Goal: Task Accomplishment & Management: Manage account settings

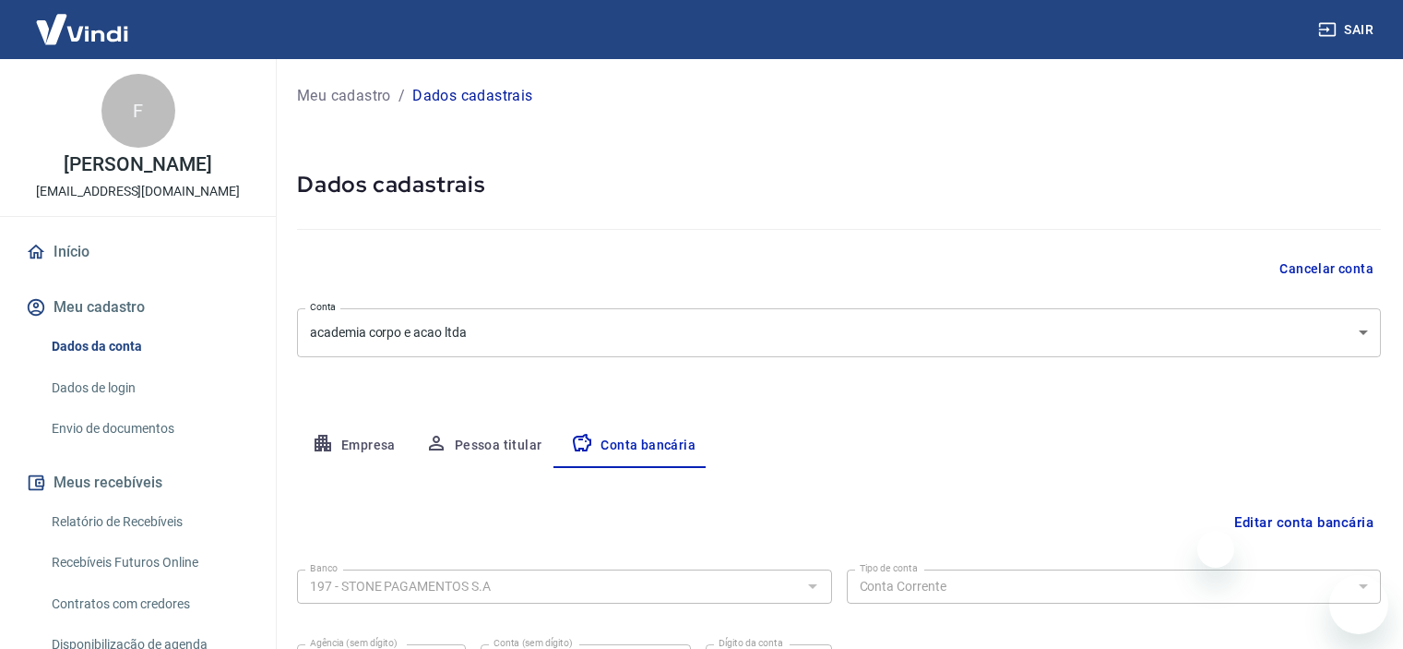
select select "1"
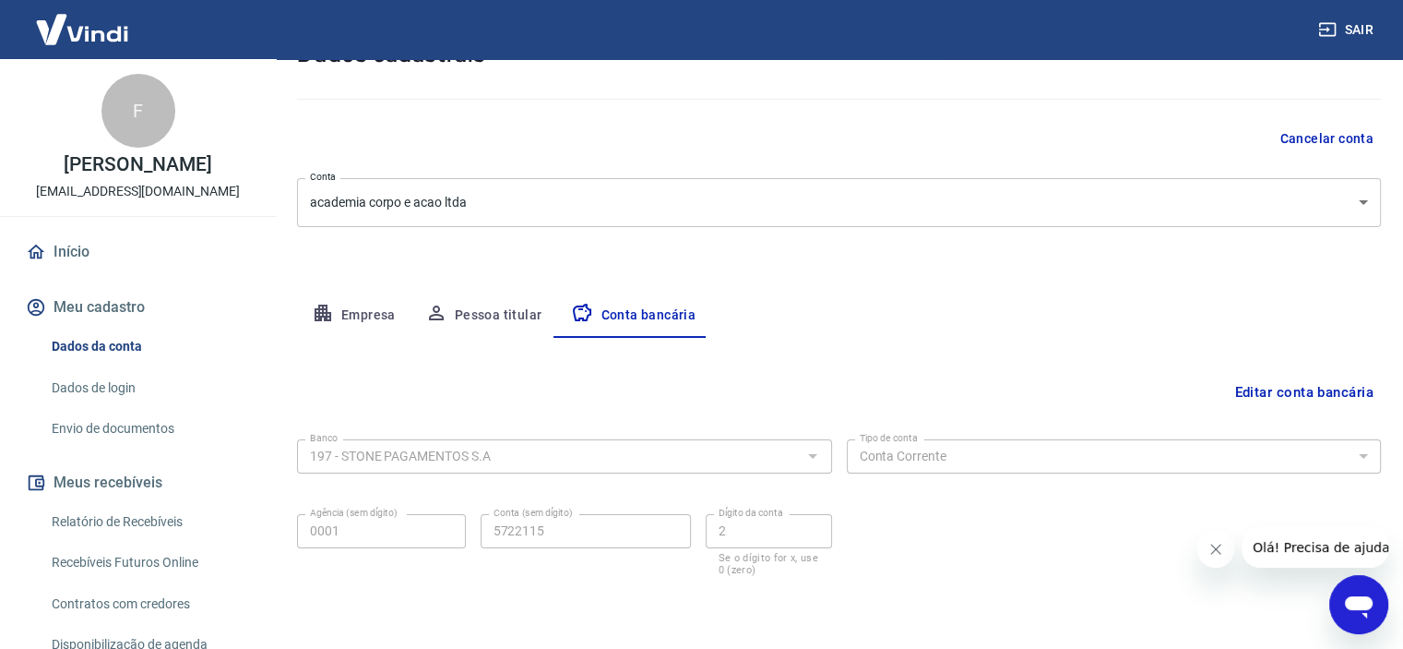
scroll to position [99, 0]
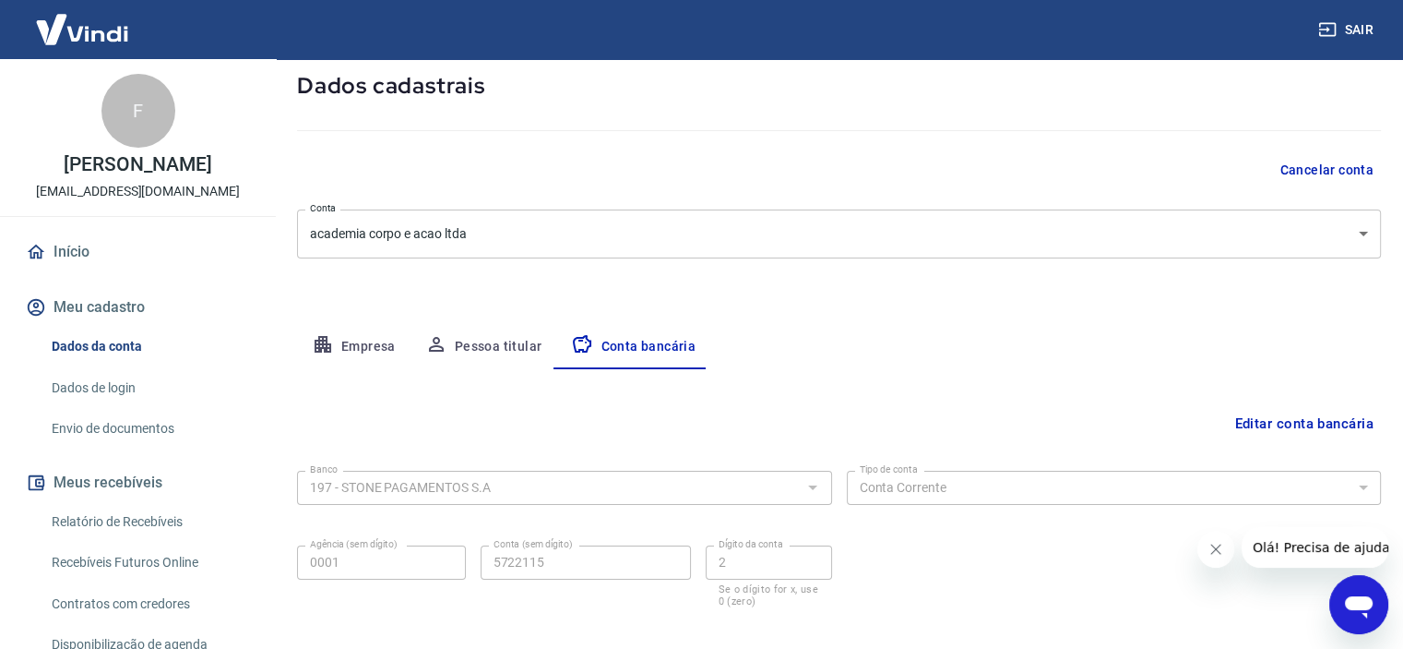
click at [91, 34] on img at bounding box center [82, 29] width 120 height 56
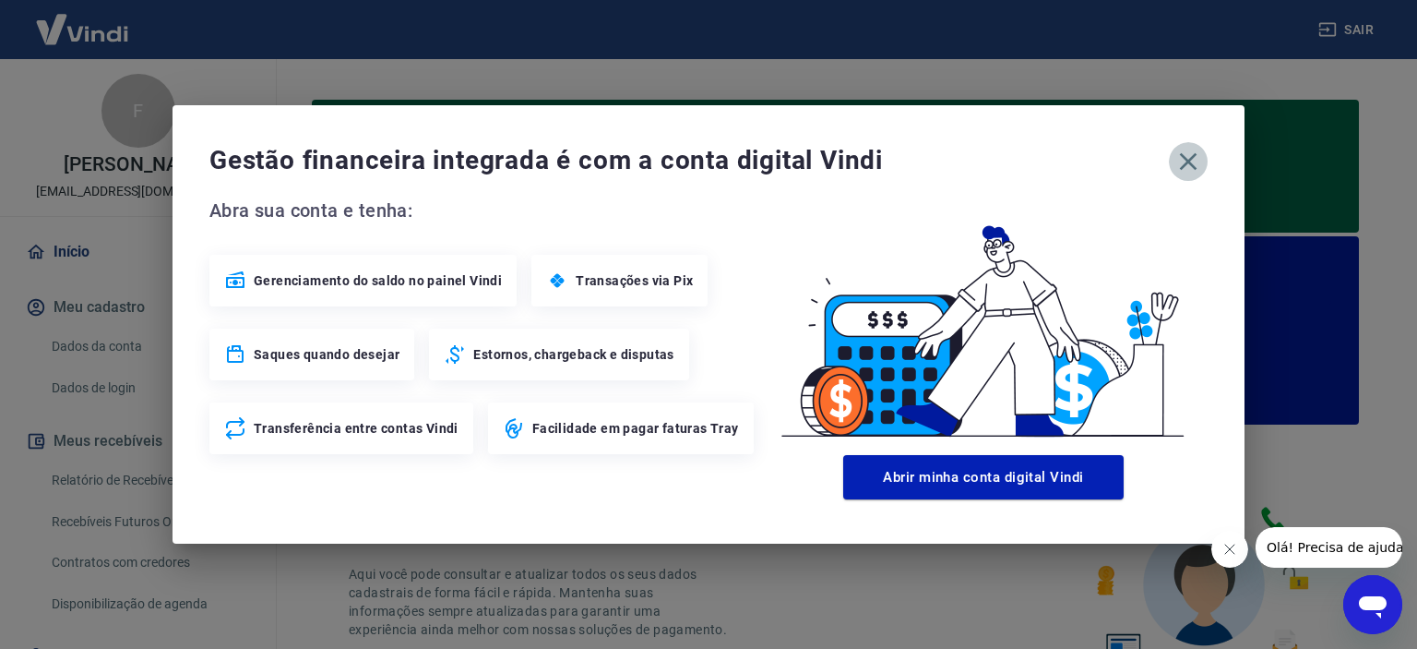
click at [1176, 159] on icon "button" at bounding box center [1189, 162] width 30 height 30
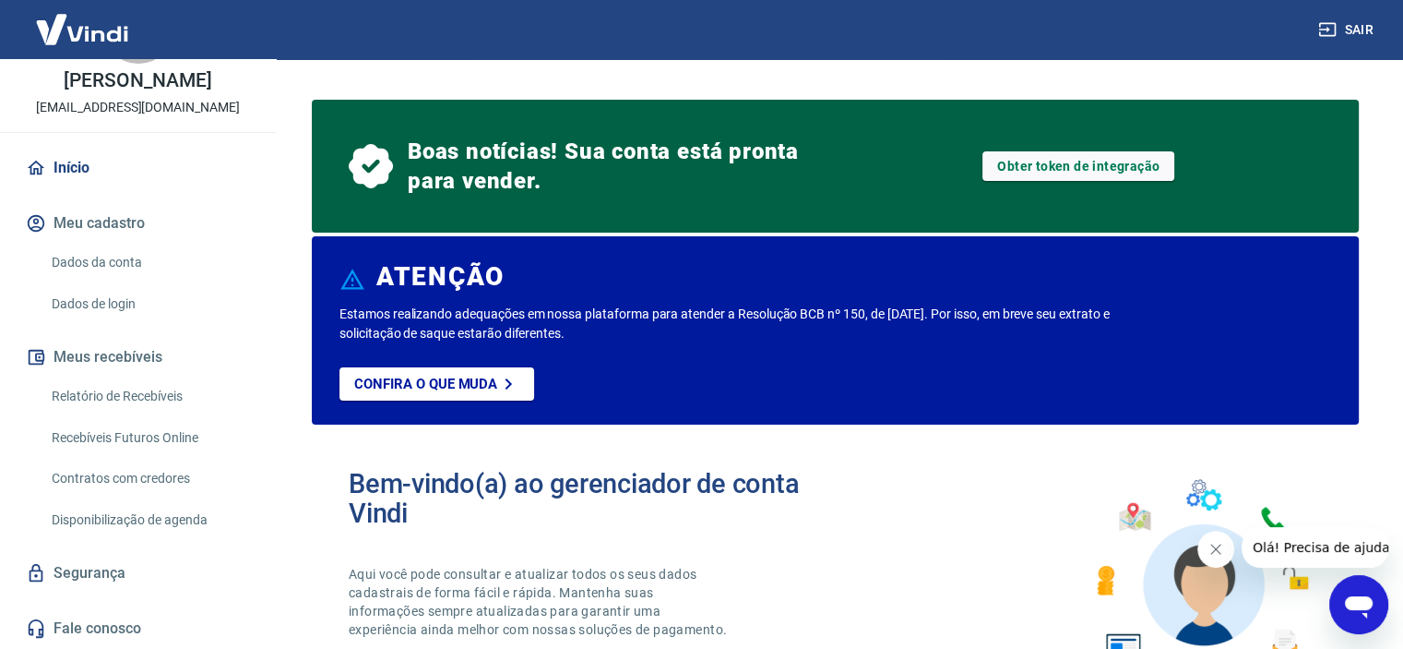
scroll to position [103, 0]
click at [61, 172] on link "Início" at bounding box center [138, 168] width 232 height 41
click at [81, 179] on link "Início" at bounding box center [138, 168] width 232 height 41
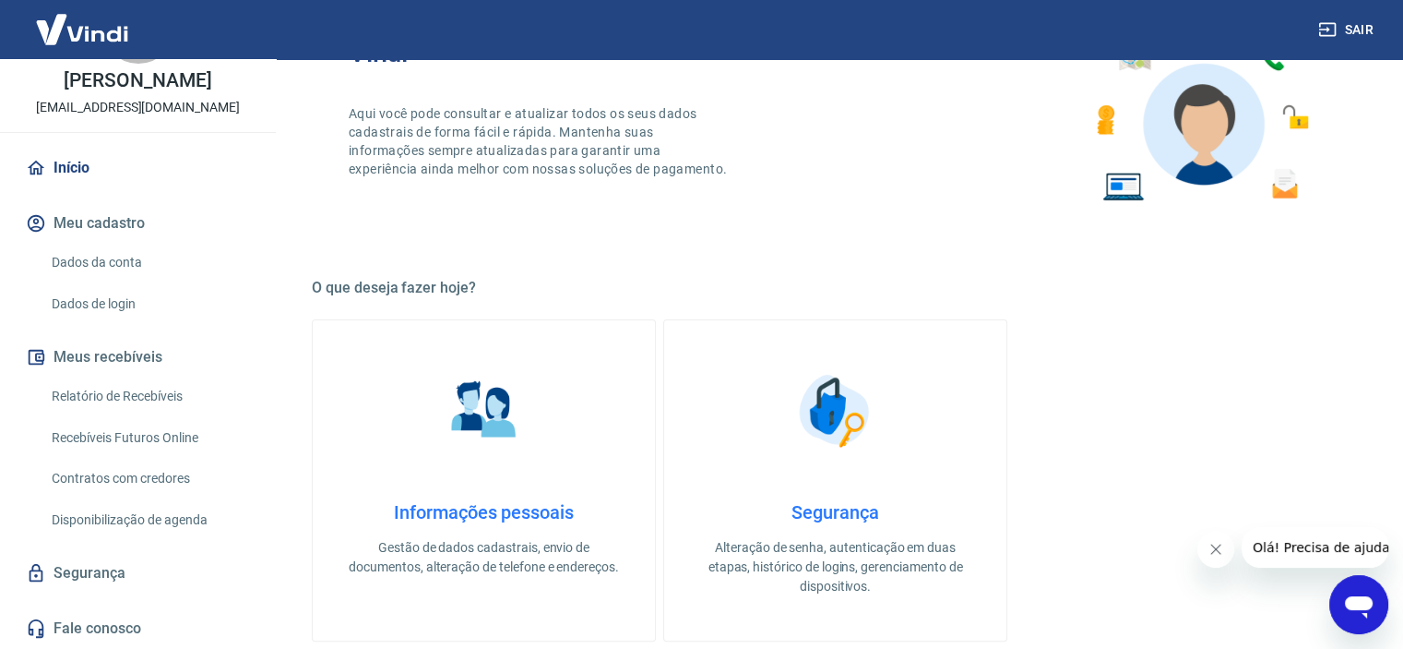
scroll to position [461, 0]
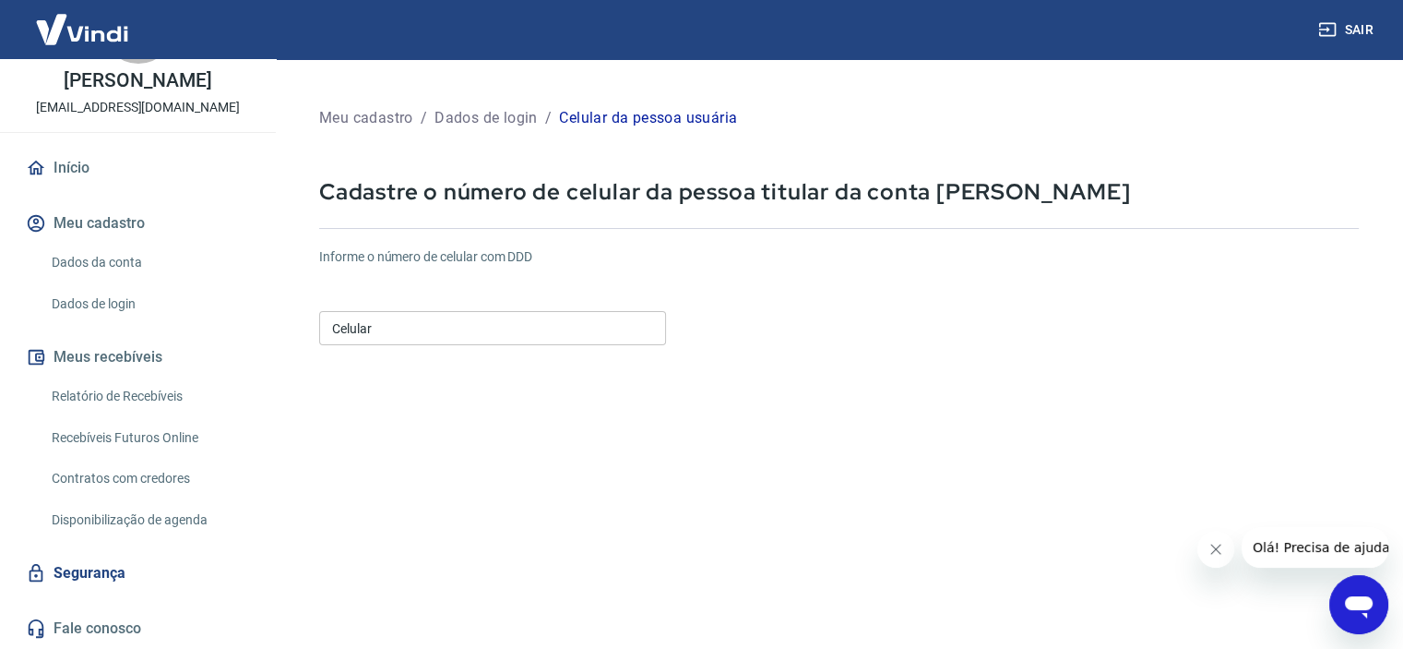
scroll to position [103, 0]
click at [149, 398] on link "Relatório de Recebíveis" at bounding box center [148, 396] width 209 height 38
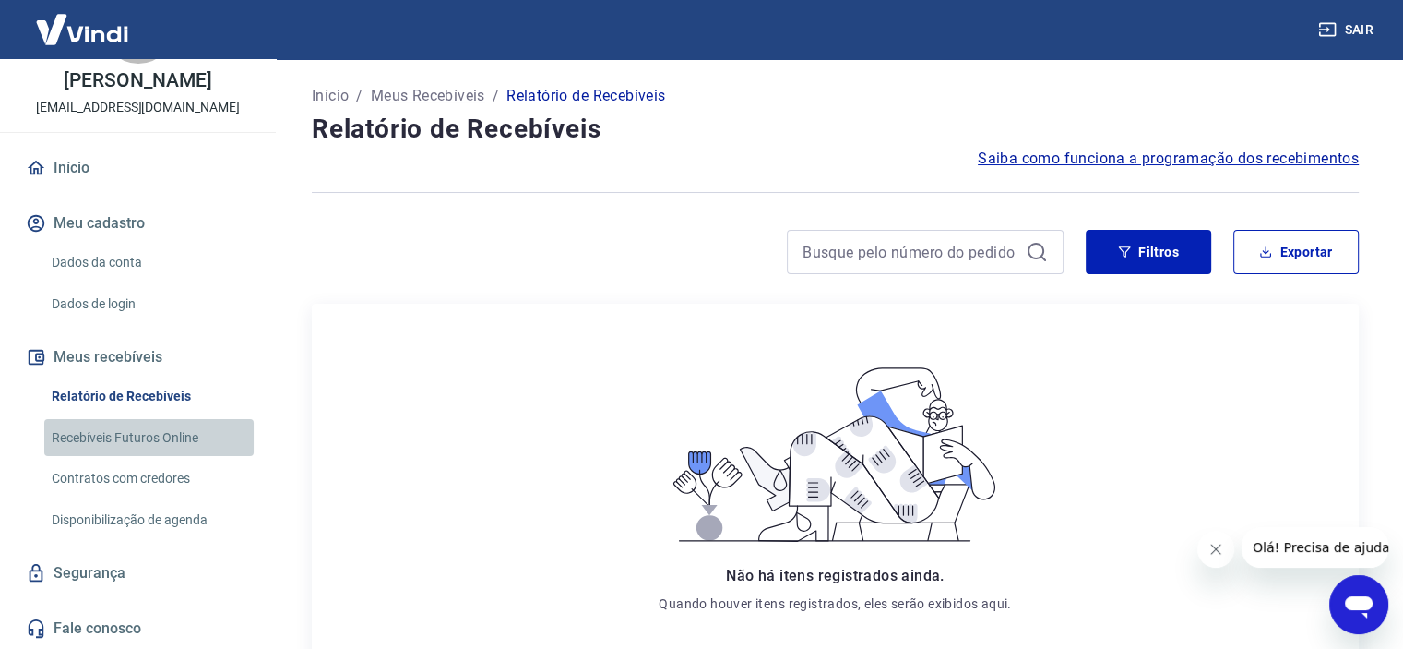
click at [165, 437] on link "Recebíveis Futuros Online" at bounding box center [148, 438] width 209 height 38
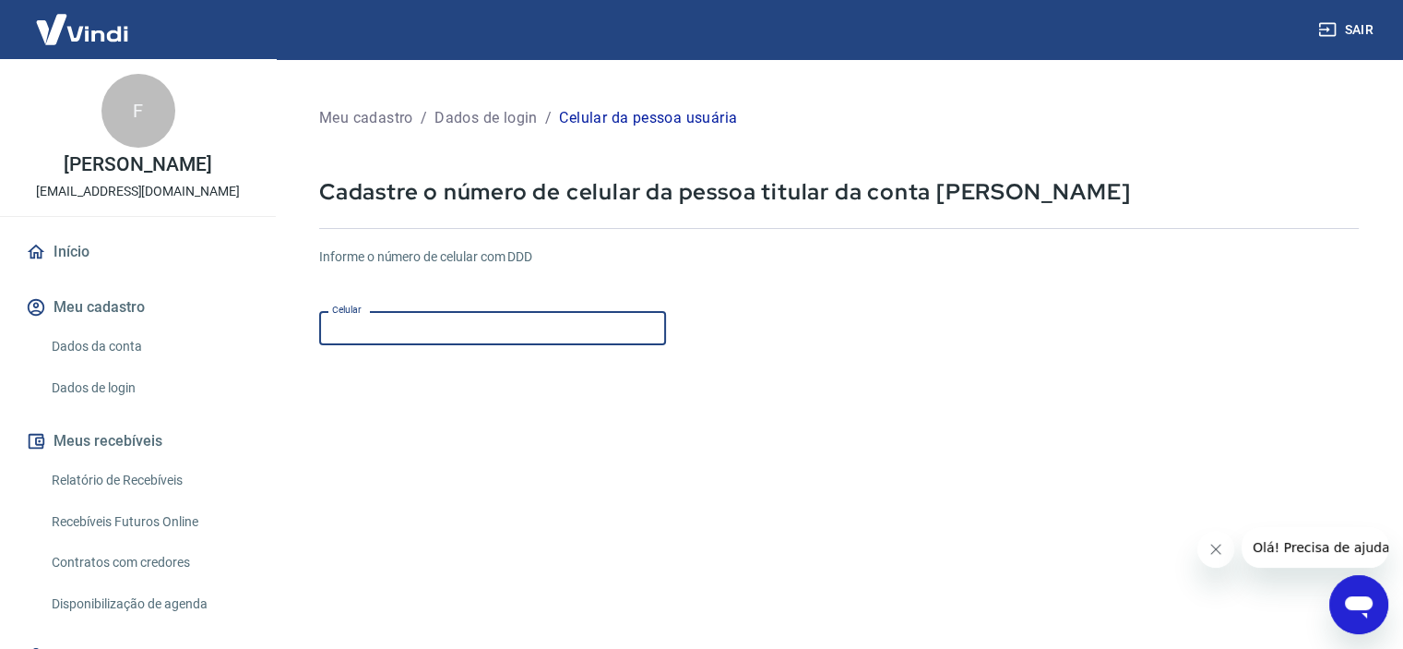
click at [575, 323] on input "Celular" at bounding box center [492, 328] width 347 height 34
type input "(11) 98804-4761"
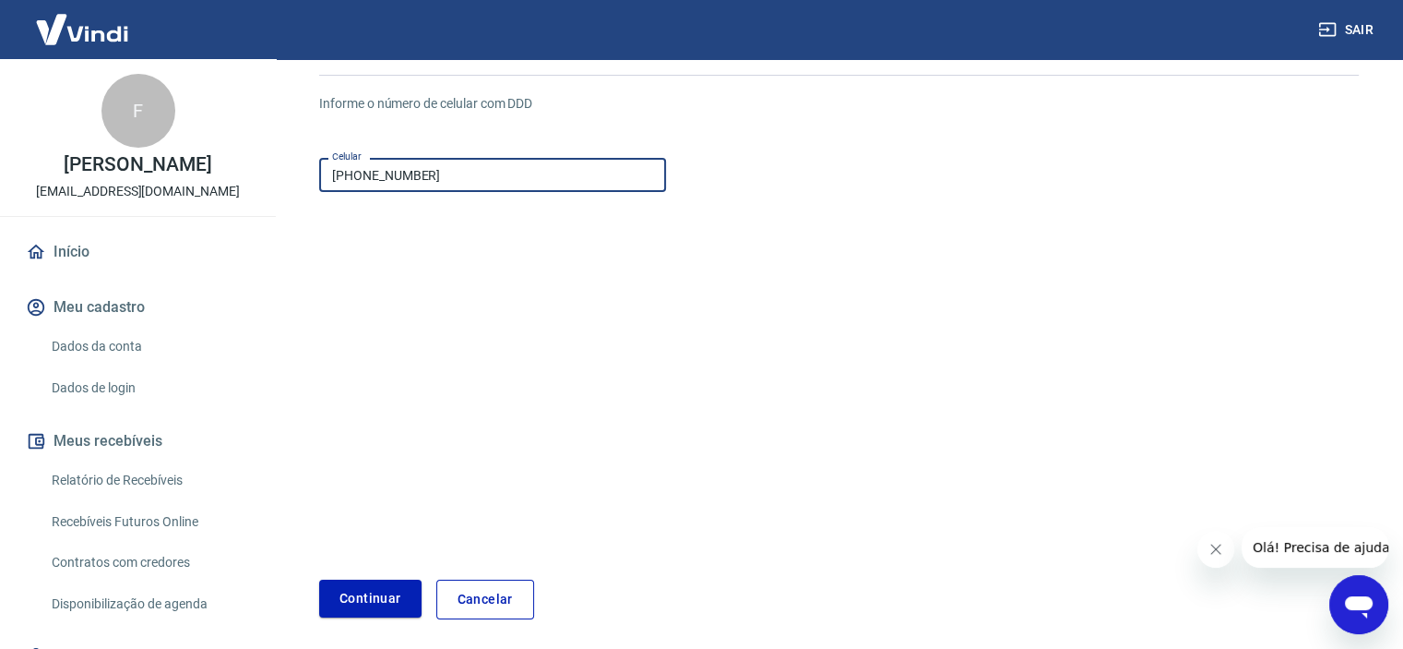
scroll to position [224, 0]
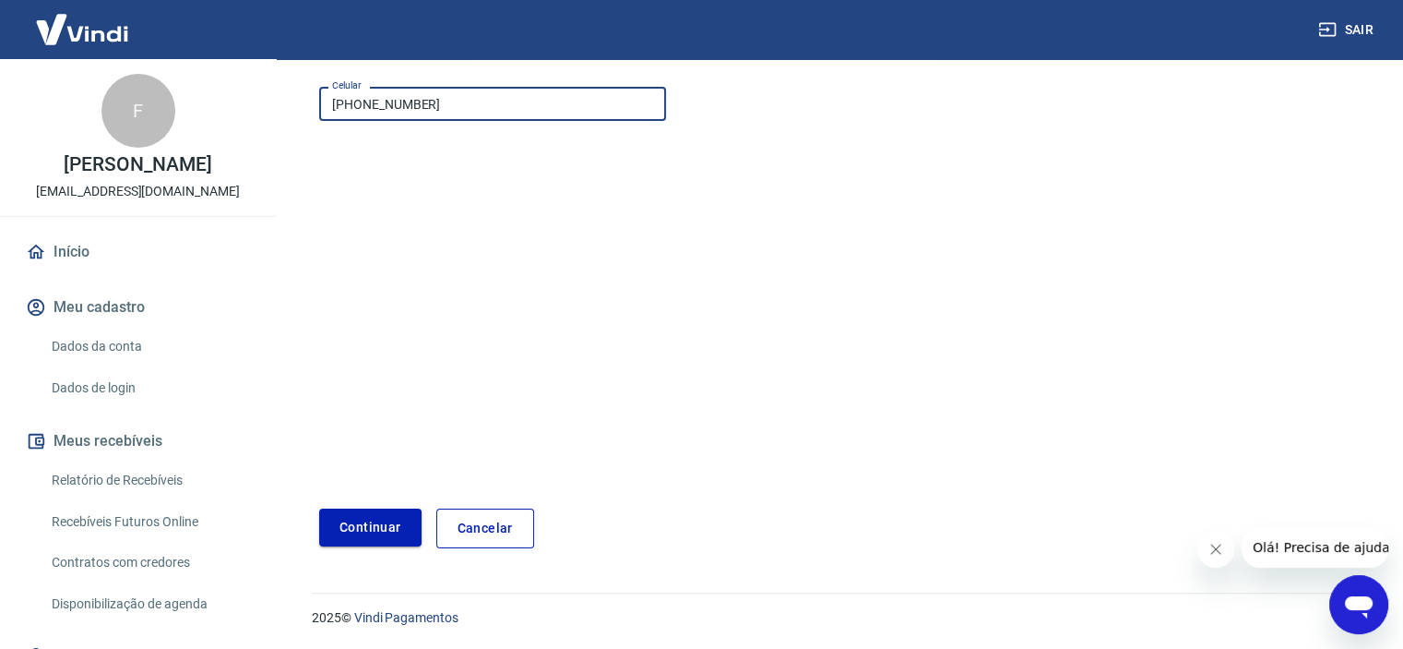
click at [388, 519] on button "Continuar" at bounding box center [370, 527] width 102 height 38
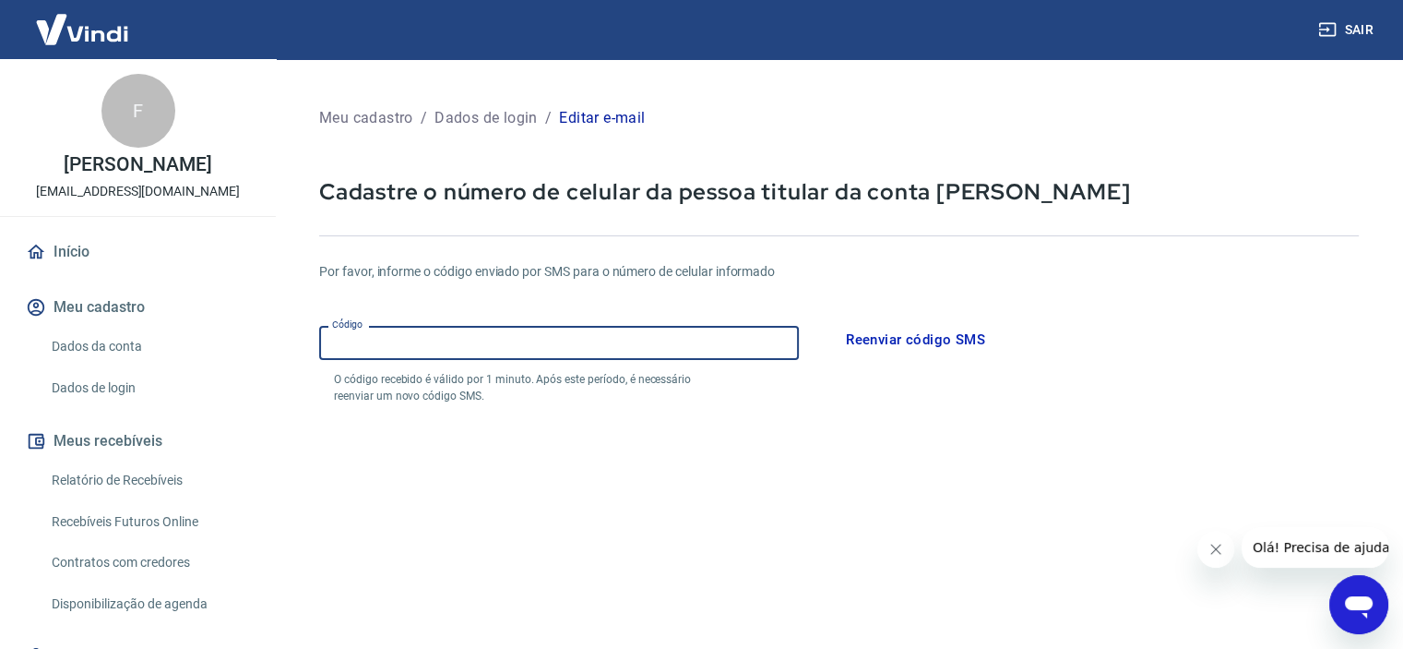
click at [440, 342] on input "Código" at bounding box center [559, 343] width 480 height 34
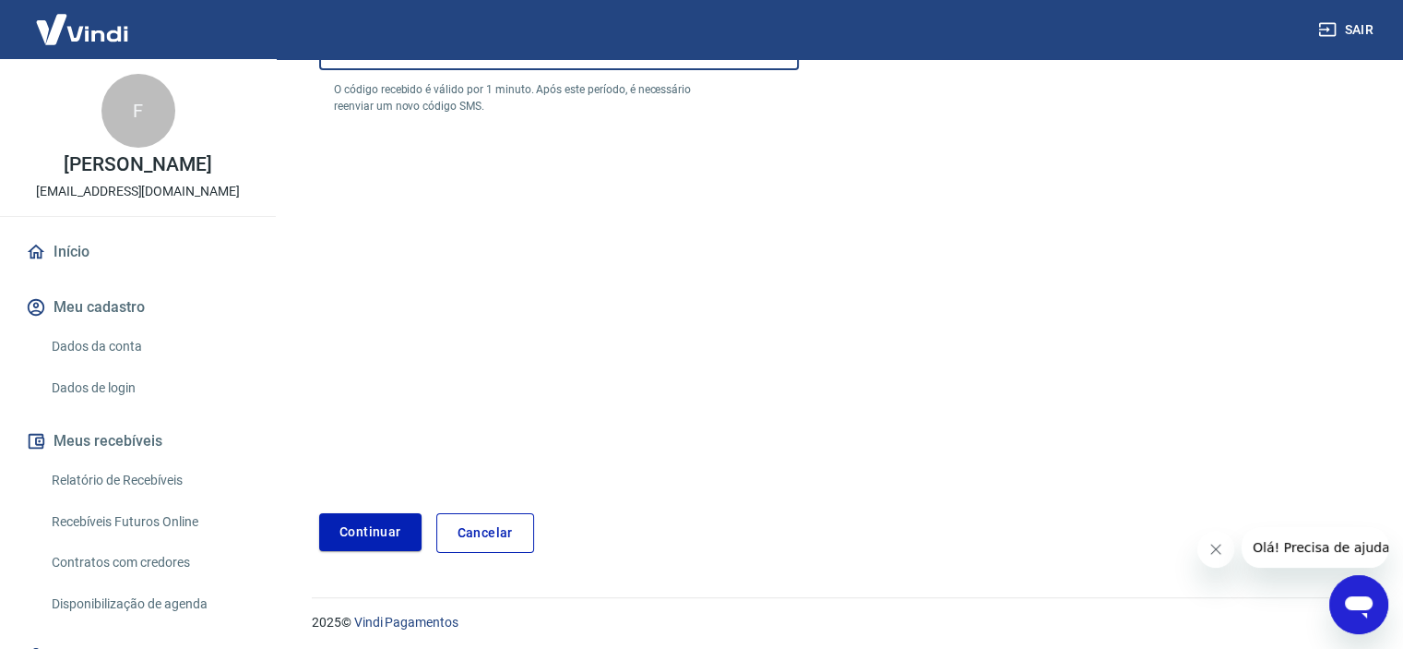
scroll to position [294, 0]
type input "824827"
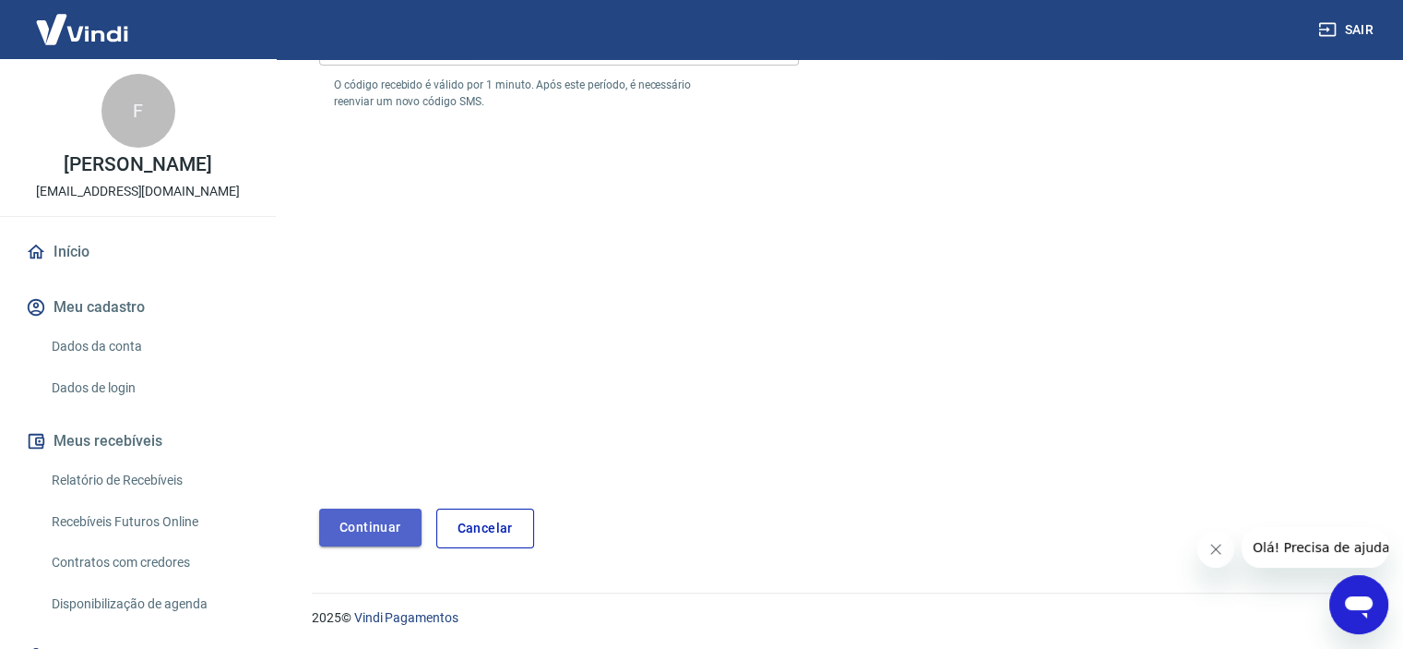
click at [391, 515] on button "Continuar" at bounding box center [370, 527] width 102 height 38
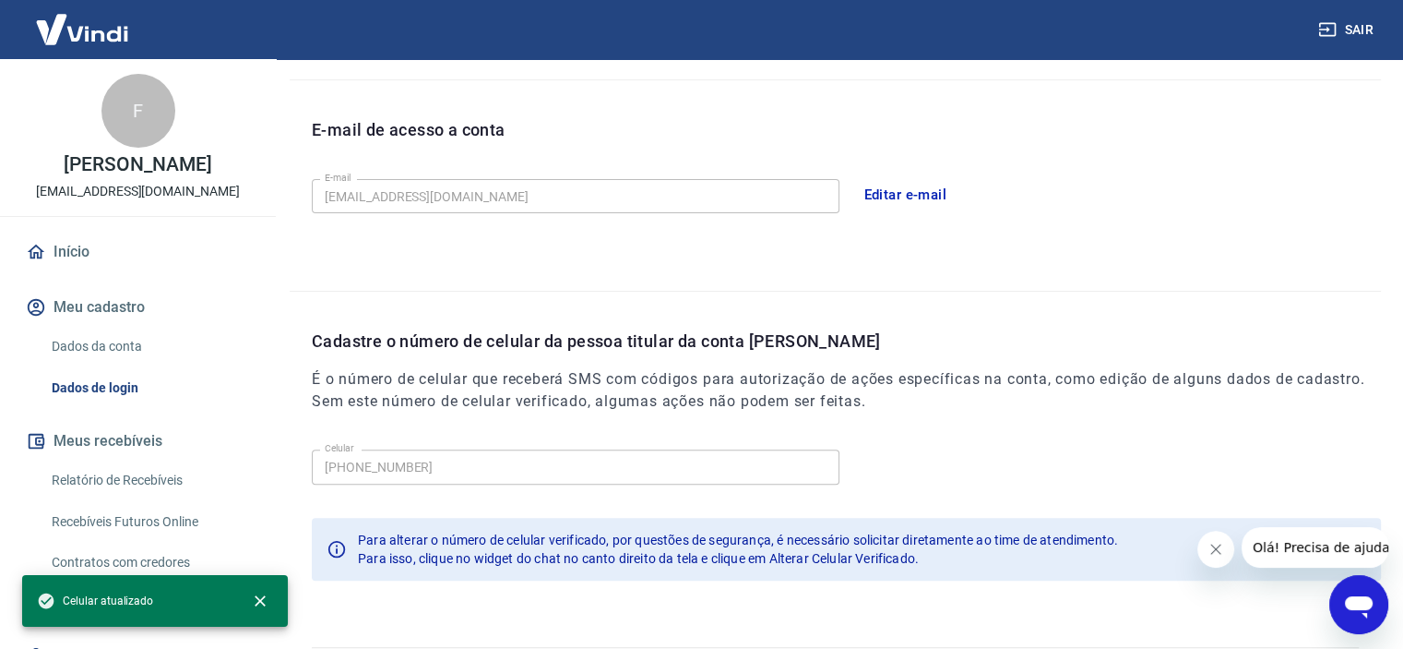
scroll to position [531, 0]
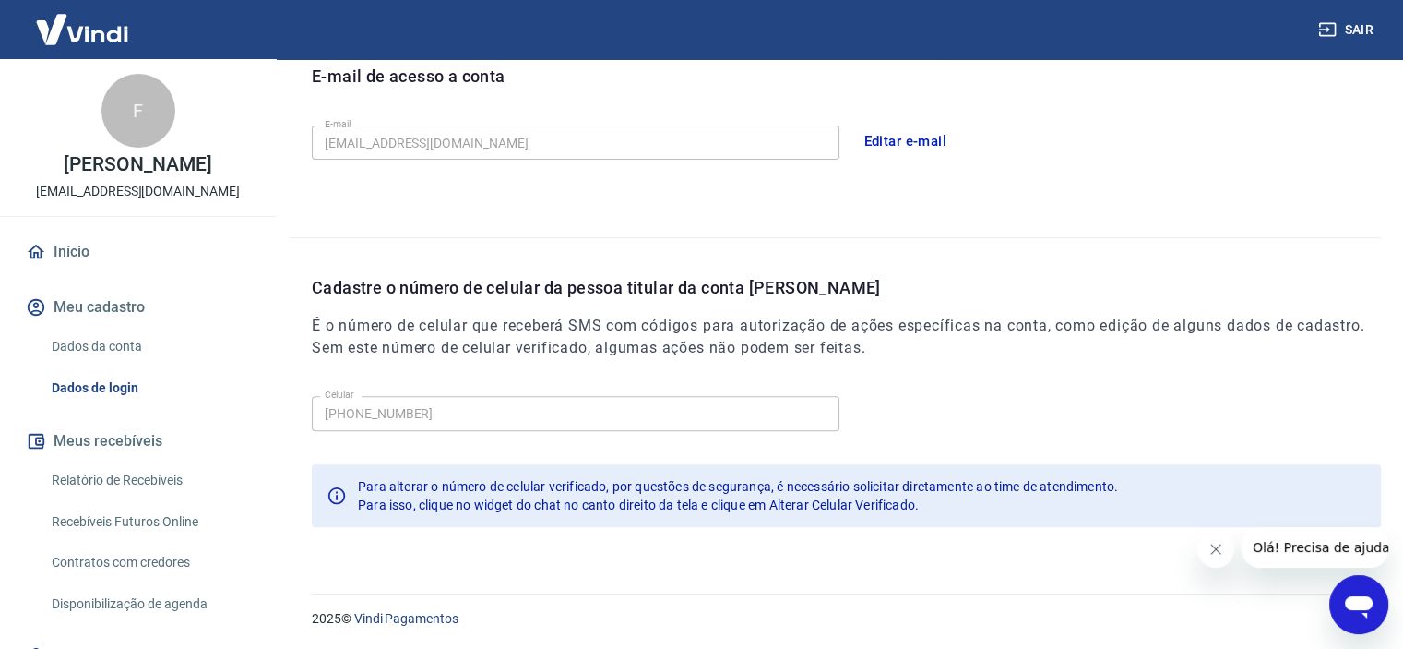
click at [107, 499] on link "Relatório de Recebíveis" at bounding box center [148, 480] width 209 height 38
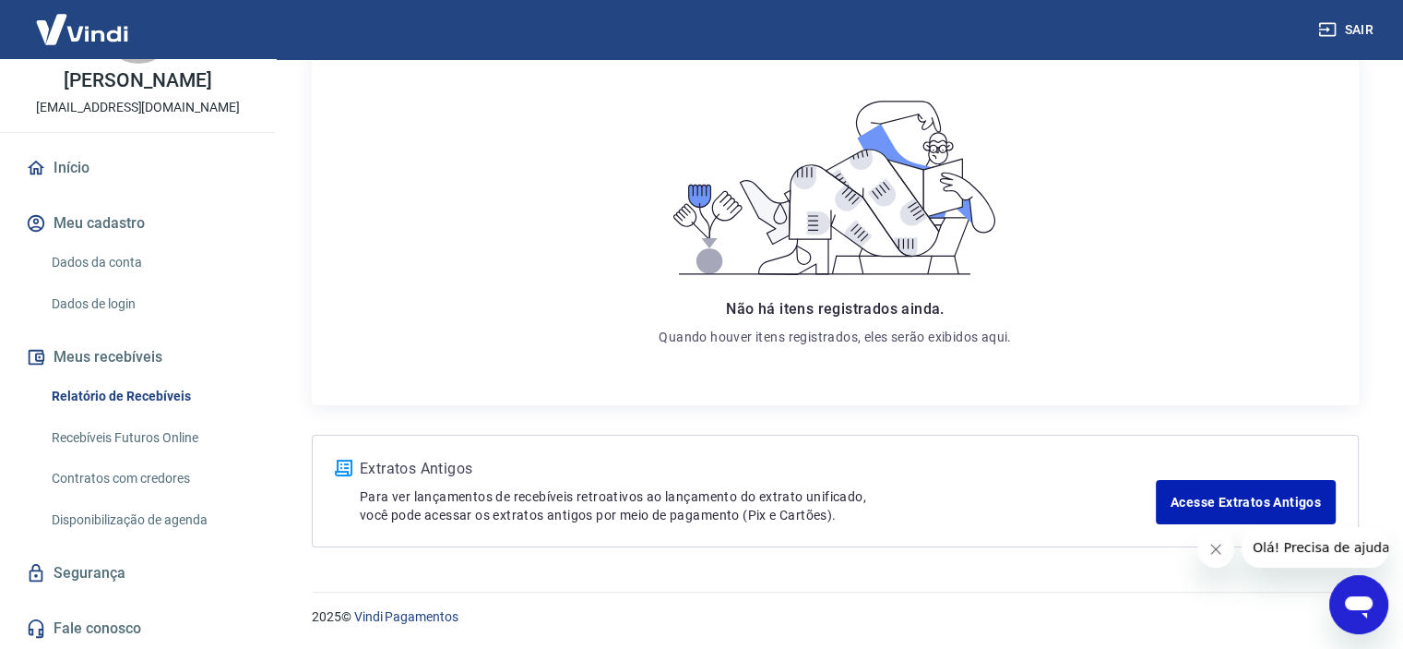
scroll to position [103, 0]
click at [113, 437] on link "Recebíveis Futuros Online" at bounding box center [148, 438] width 209 height 38
